Goal: Task Accomplishment & Management: Manage account settings

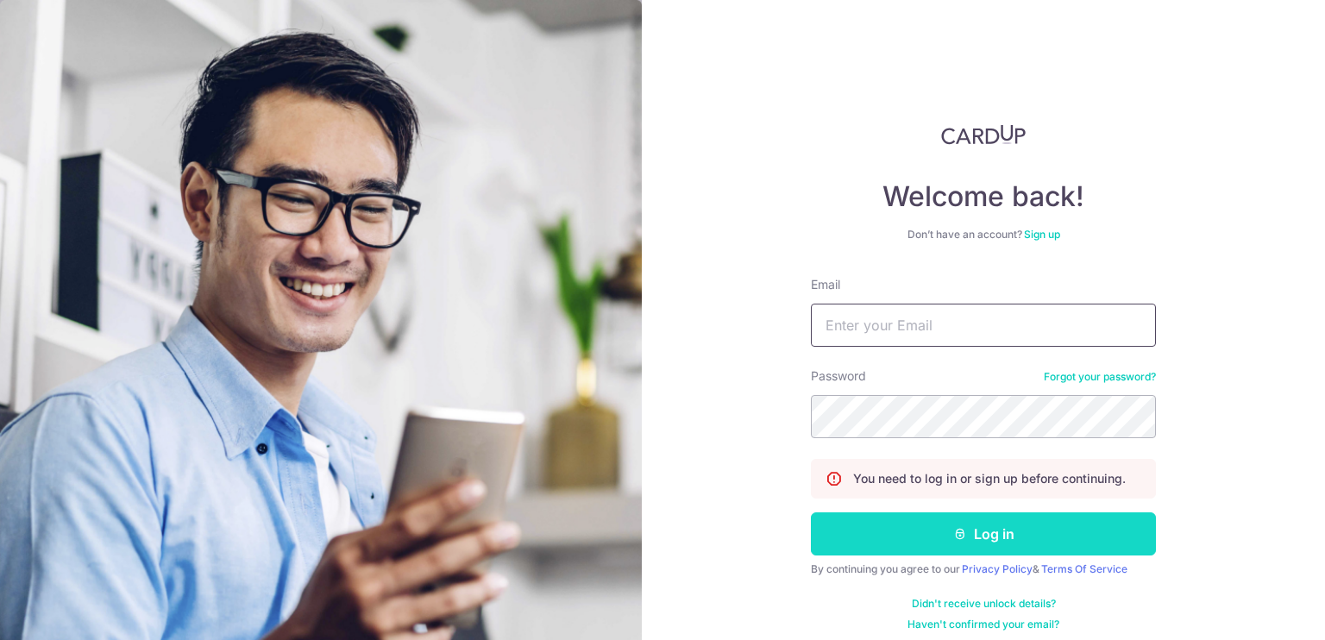
type input "[EMAIL_ADDRESS][DOMAIN_NAME]"
click at [910, 538] on button "Log in" at bounding box center [983, 534] width 345 height 43
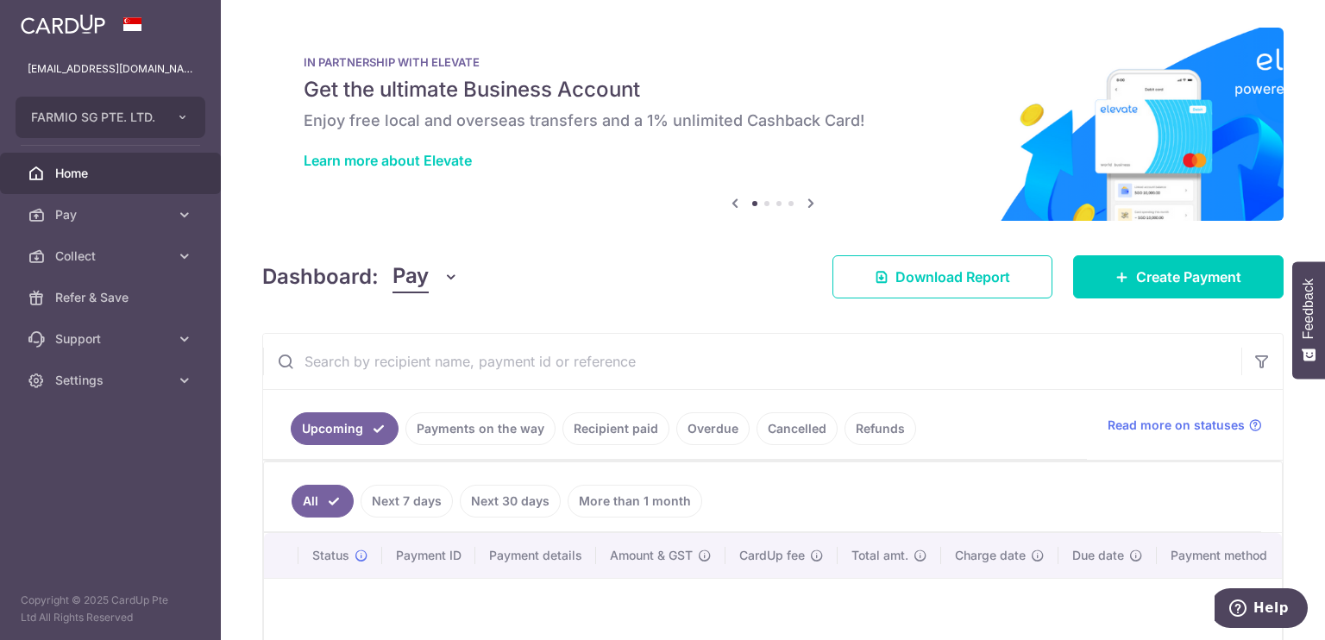
scroll to position [181, 0]
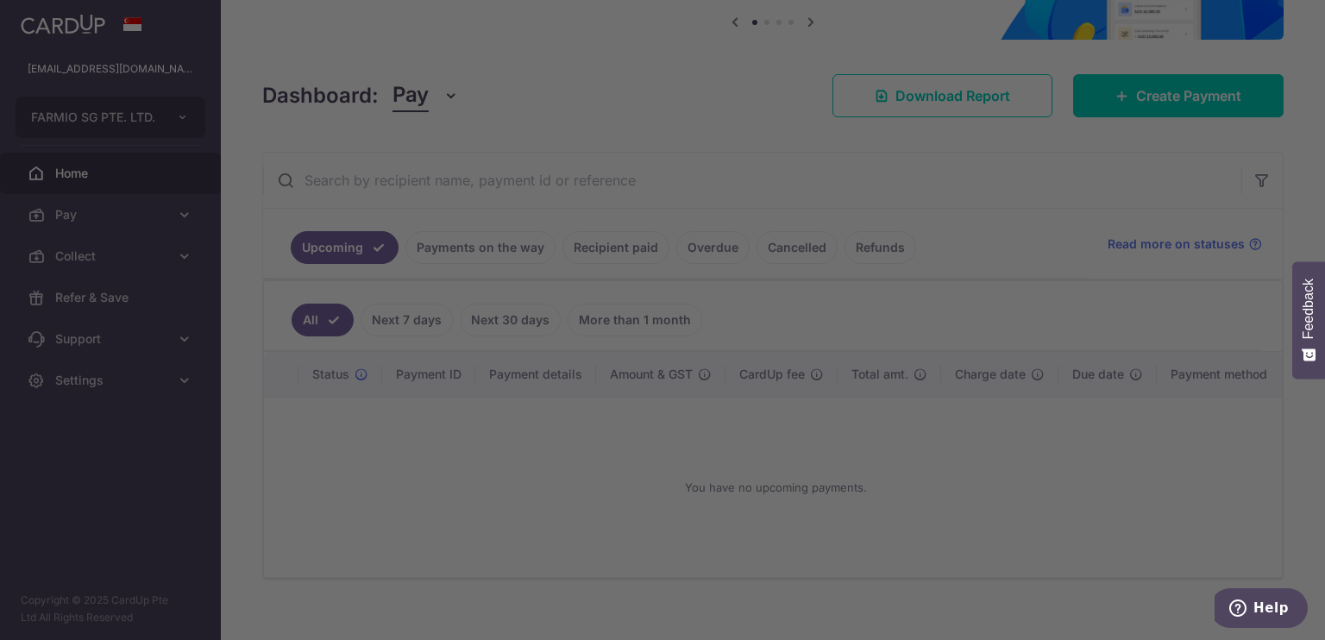
click at [494, 238] on body "pchan@farmio.io FARMIO SG PTE. LTD. Add new company FARMIO SG PTE. LTD. Home Pa…" at bounding box center [662, 320] width 1325 height 640
